Goal: Task Accomplishment & Management: Use online tool/utility

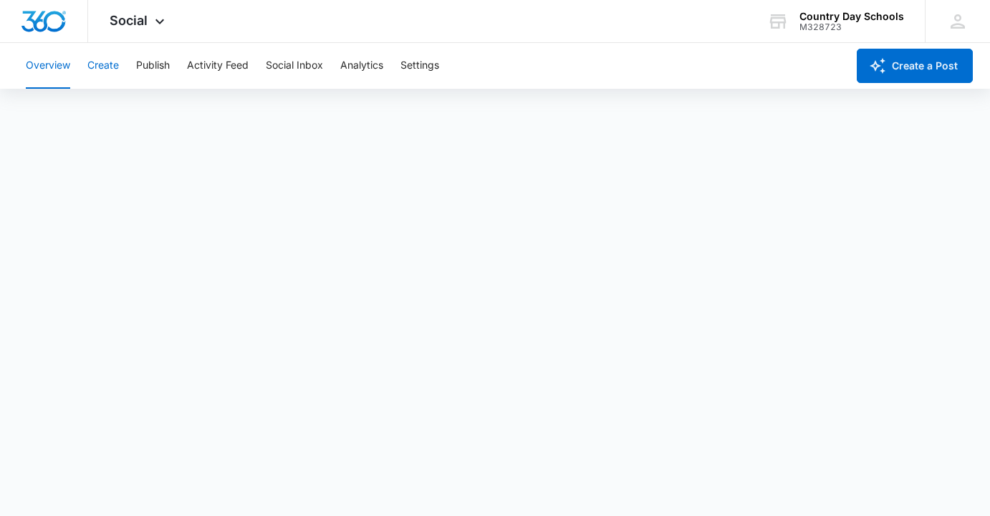
click at [101, 69] on button "Create" at bounding box center [103, 66] width 32 height 46
click at [153, 68] on button "Publish" at bounding box center [153, 66] width 34 height 46
click at [105, 56] on button "Create" at bounding box center [103, 66] width 32 height 46
click at [155, 69] on button "Publish" at bounding box center [153, 66] width 34 height 46
